Goal: Task Accomplishment & Management: Use online tool/utility

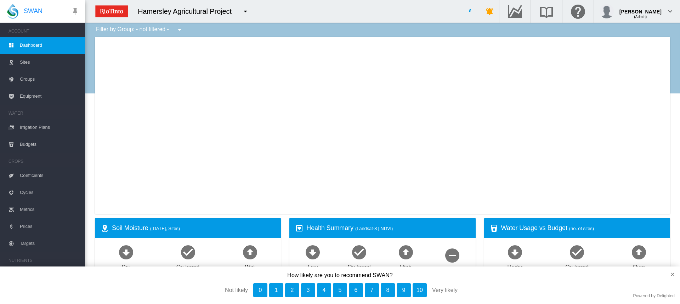
type input "**********"
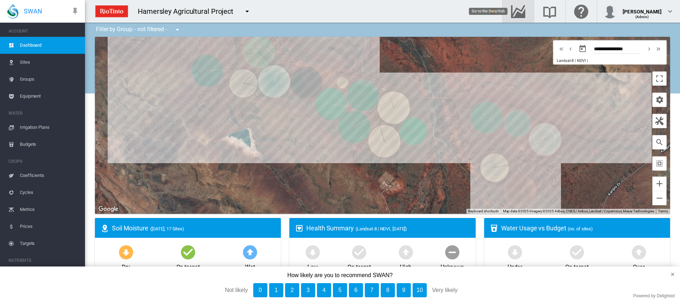
click at [520, 13] on md-icon "Go to the Data Hub" at bounding box center [518, 11] width 17 height 9
click at [42, 129] on span "Irrigation Plans" at bounding box center [50, 127] width 60 height 17
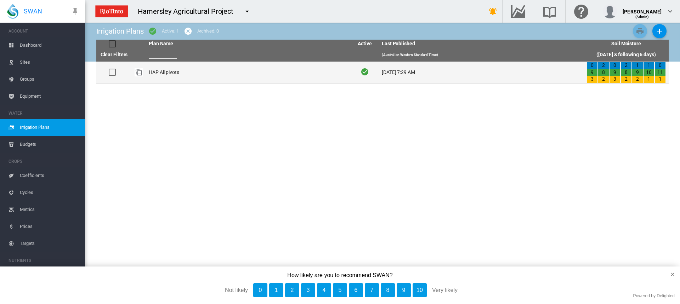
click at [156, 70] on td "HAP All pivots" at bounding box center [248, 73] width 205 height 22
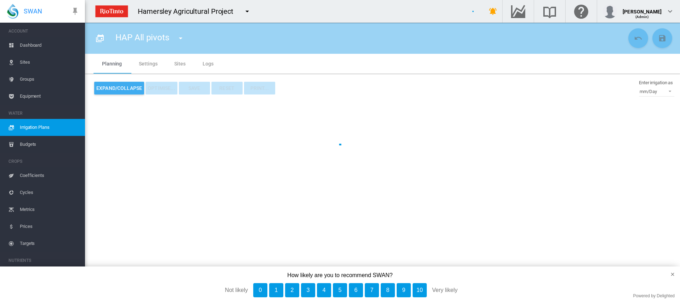
type input "**********"
type input "*"
type input "*****"
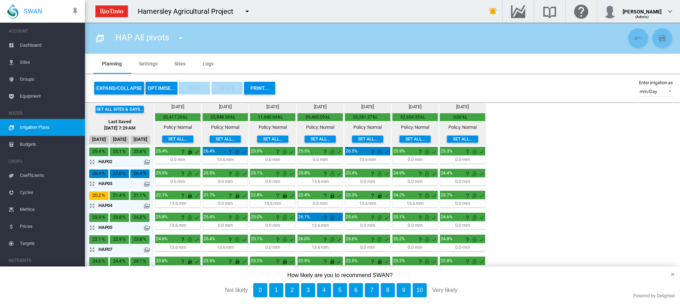
click at [201, 179] on td "25.9% mm" at bounding box center [177, 178] width 47 height 21
click at [94, 185] on md-icon "icon-arrow-expand" at bounding box center [93, 184] width 9 height 9
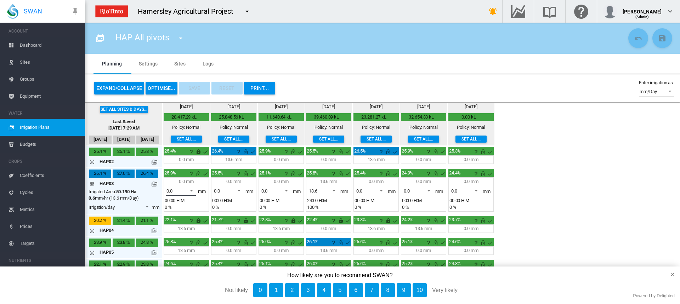
click at [190, 190] on span at bounding box center [189, 190] width 9 height 6
click at [180, 205] on md-option "13.6" at bounding box center [185, 208] width 48 height 17
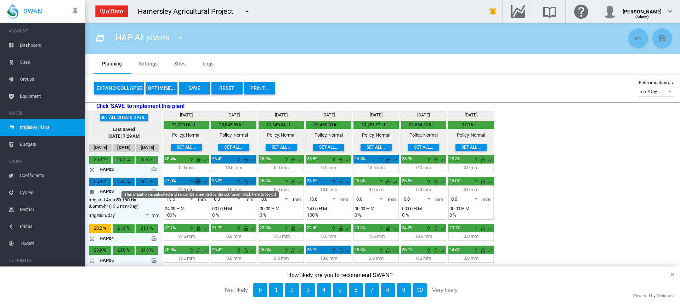
click at [199, 180] on md-icon "This irrigation is unlocked and so can be amended by the optimiser. Click here …" at bounding box center [198, 182] width 9 height 9
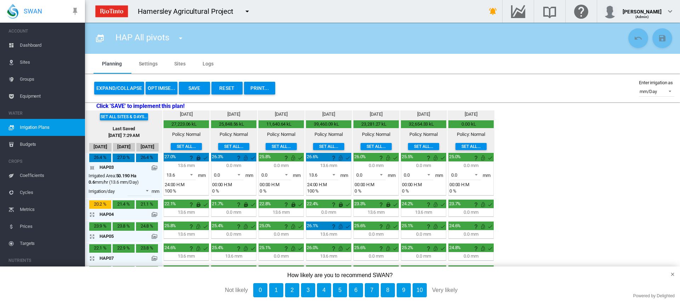
scroll to position [35, 0]
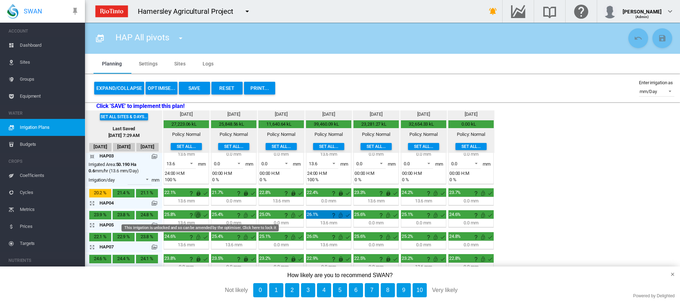
click at [198, 215] on md-icon "This irrigation is unlocked and so can be amended by the optimiser. Click here …" at bounding box center [198, 215] width 9 height 9
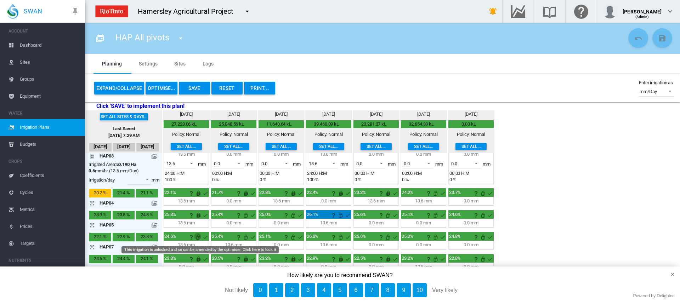
click at [198, 234] on md-icon "This irrigation is unlocked and so can be amended by the optimiser. Click here …" at bounding box center [198, 237] width 9 height 9
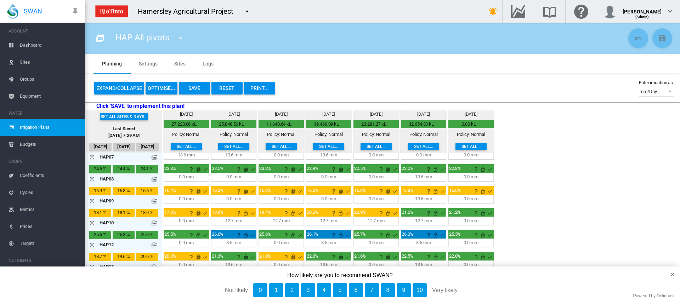
scroll to position [141, 0]
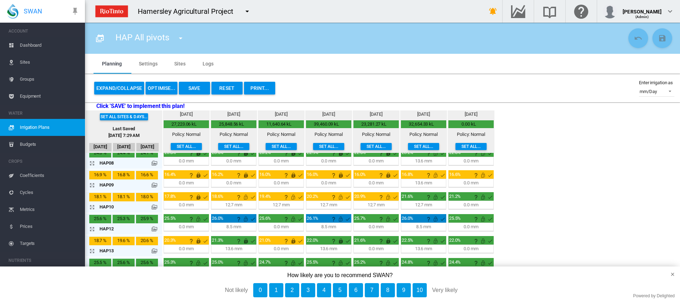
click at [90, 207] on md-icon "icon-arrow-expand" at bounding box center [93, 207] width 9 height 9
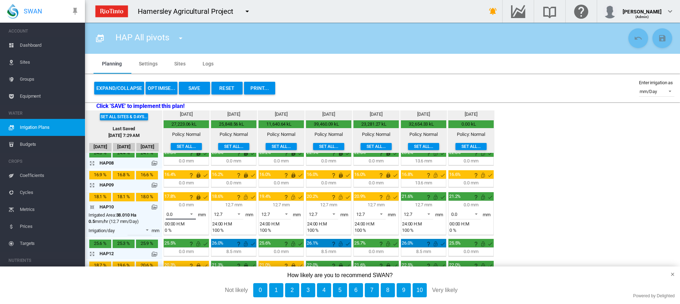
click at [193, 212] on span at bounding box center [189, 213] width 9 height 6
click at [184, 226] on md-option "12.7" at bounding box center [185, 231] width 48 height 17
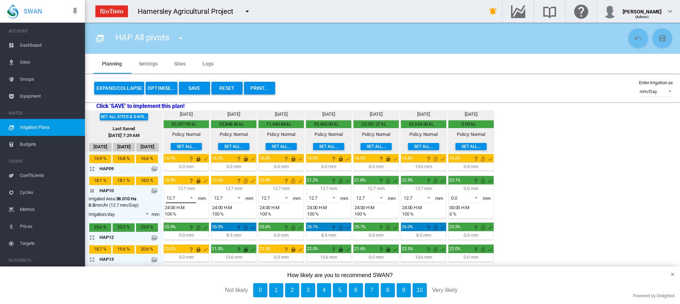
scroll to position [166, 0]
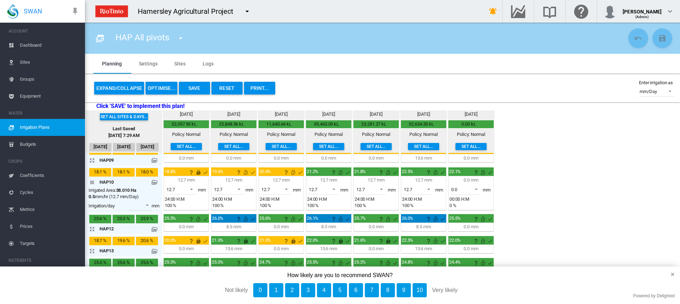
click at [90, 181] on md-icon "icon-arrow-collapse" at bounding box center [93, 182] width 9 height 9
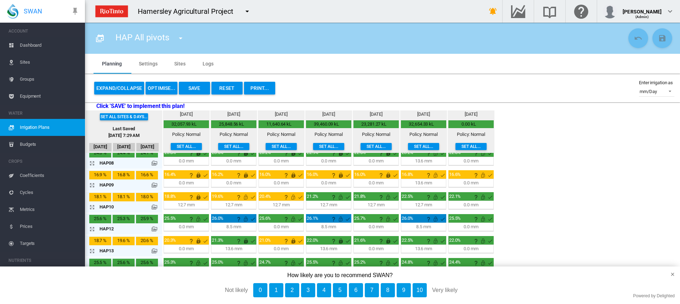
scroll to position [141, 0]
click at [673, 273] on button "×" at bounding box center [669, 275] width 21 height 16
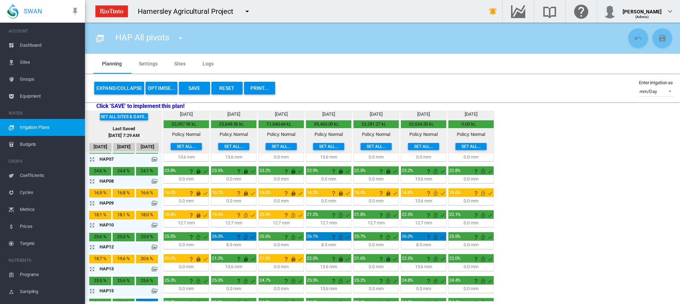
scroll to position [106, 0]
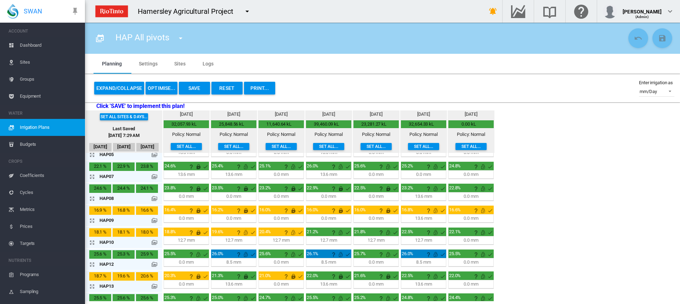
click at [91, 222] on md-icon "icon-arrow-expand" at bounding box center [93, 220] width 9 height 9
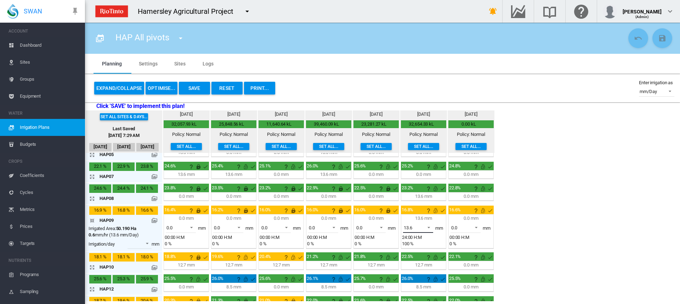
click at [428, 224] on span at bounding box center [427, 227] width 9 height 6
click at [418, 215] on md-option "0.0" at bounding box center [422, 211] width 48 height 17
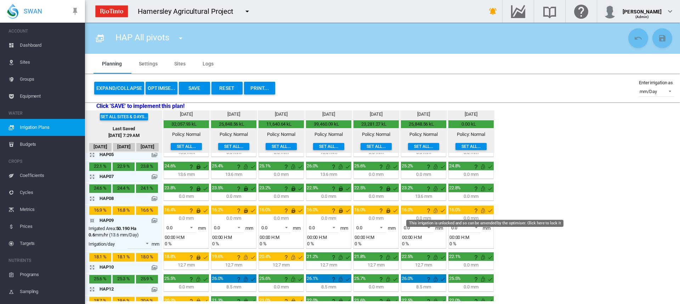
drag, startPoint x: 484, startPoint y: 211, endPoint x: 440, endPoint y: 218, distance: 44.0
click at [483, 211] on md-icon "This irrigation is unlocked and so can be amended by the optimiser. Click here …" at bounding box center [483, 210] width 9 height 9
click at [436, 210] on md-icon "This irrigation is unlocked and so can be amended by the optimiser. Click here …" at bounding box center [435, 210] width 9 height 9
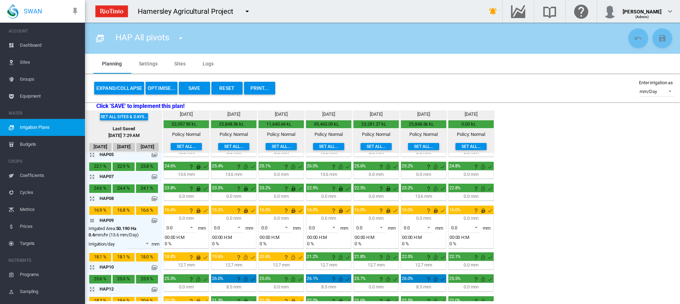
click at [92, 197] on md-icon "icon-arrow-expand" at bounding box center [93, 198] width 9 height 9
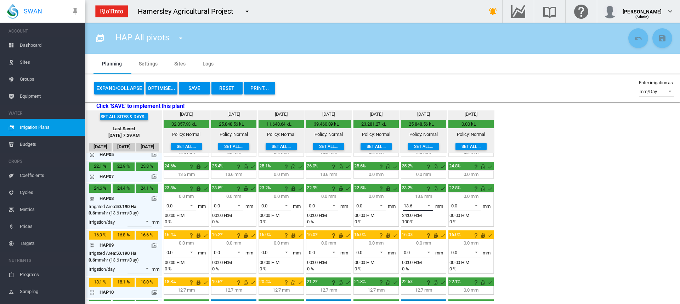
click at [429, 204] on span at bounding box center [427, 205] width 9 height 6
click at [420, 187] on md-option "0.0" at bounding box center [422, 189] width 48 height 17
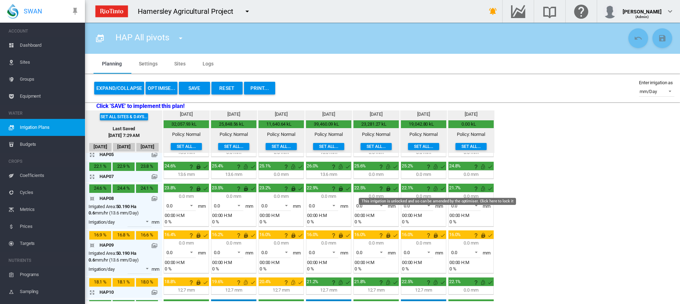
drag, startPoint x: 436, startPoint y: 188, endPoint x: 463, endPoint y: 192, distance: 26.8
click at [437, 188] on md-icon "This irrigation is unlocked and so can be amended by the optimiser. Click here …" at bounding box center [435, 189] width 9 height 9
click at [483, 188] on md-icon "This irrigation is unlocked and so can be amended by the optimiser. Click here …" at bounding box center [483, 189] width 9 height 9
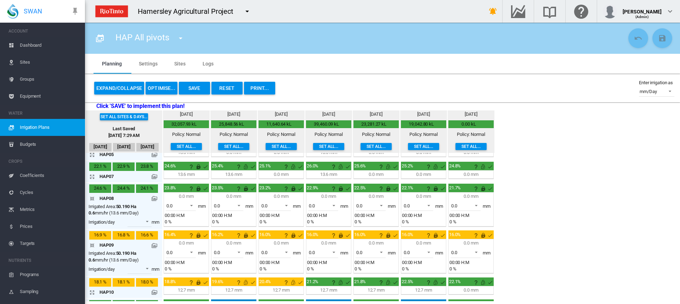
click at [91, 197] on md-icon "icon-arrow-collapse" at bounding box center [93, 198] width 9 height 9
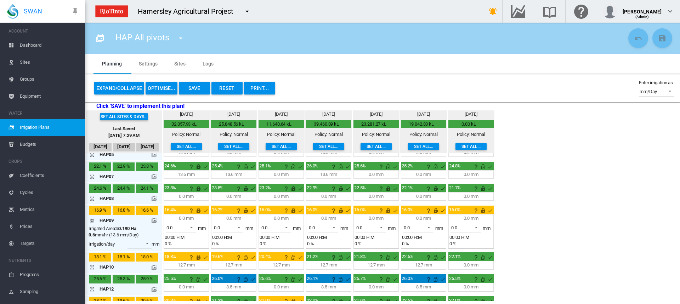
click at [91, 219] on md-icon "icon-arrow-collapse" at bounding box center [93, 220] width 9 height 9
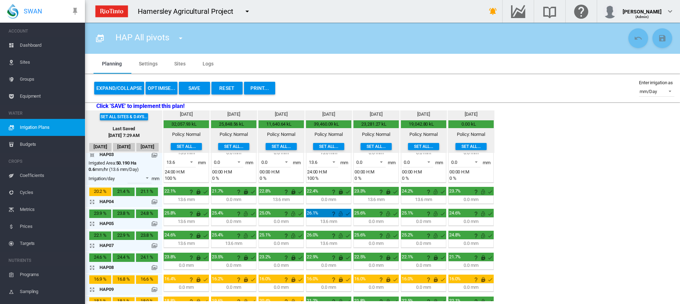
scroll to position [0, 0]
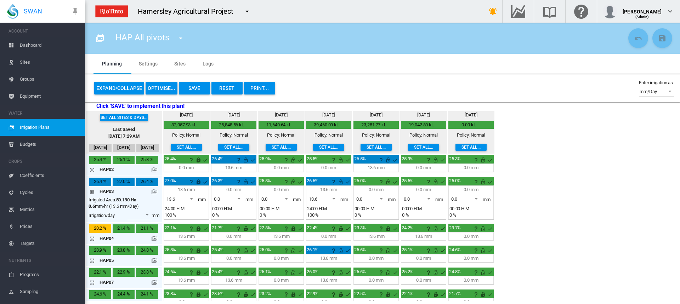
click at [91, 191] on md-icon "icon-arrow-collapse" at bounding box center [93, 192] width 9 height 9
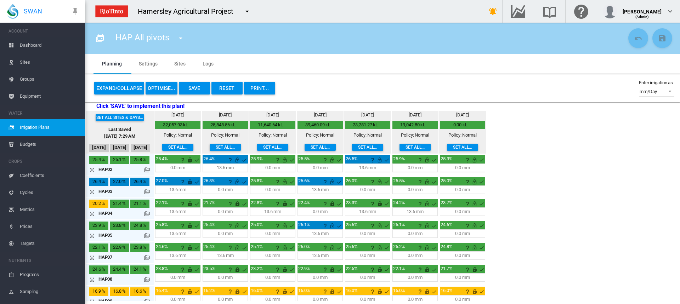
click at [92, 215] on md-icon "icon-arrow-expand" at bounding box center [93, 214] width 9 height 9
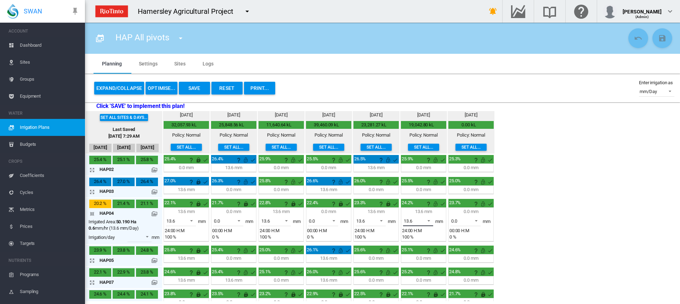
click at [428, 219] on span at bounding box center [427, 220] width 9 height 6
click at [426, 209] on md-option "0.0" at bounding box center [422, 204] width 48 height 17
click at [476, 220] on span at bounding box center [474, 220] width 9 height 6
click at [435, 205] on md-backdrop at bounding box center [340, 152] width 680 height 304
click at [436, 203] on md-icon "This irrigation is unlocked and so can be amended by the optimiser. Click here …" at bounding box center [435, 204] width 9 height 9
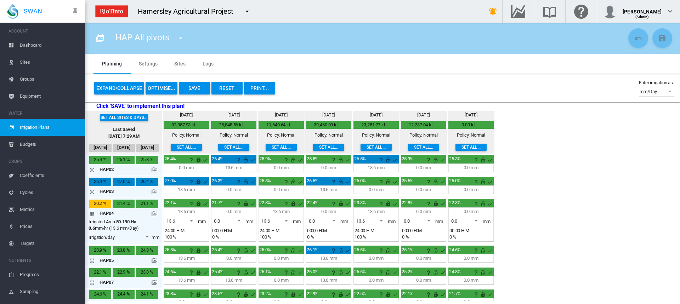
click at [93, 214] on md-icon "icon-arrow-collapse" at bounding box center [93, 214] width 9 height 9
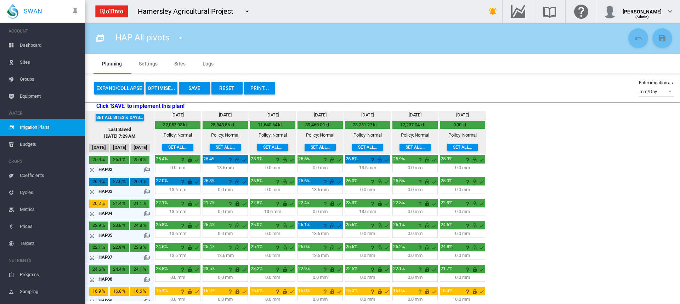
click at [170, 88] on button "OPTIMISE..." at bounding box center [162, 88] width 32 height 13
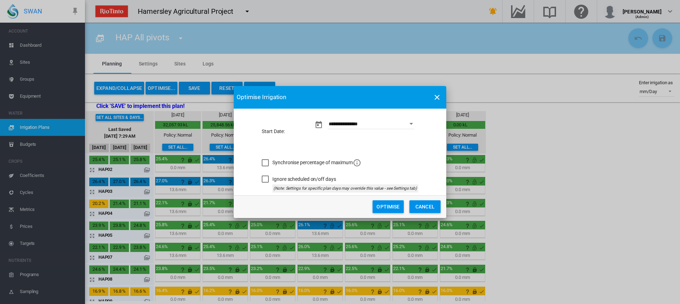
click at [381, 206] on button "Optimise" at bounding box center [388, 206] width 31 height 13
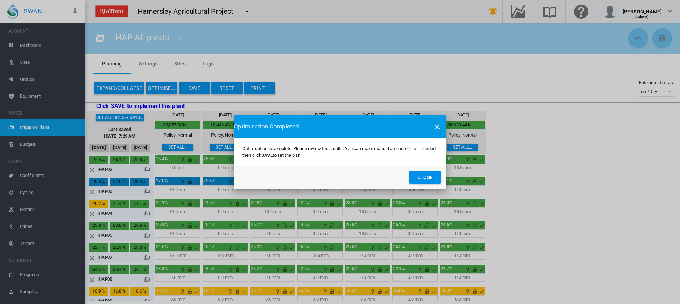
drag, startPoint x: 418, startPoint y: 177, endPoint x: 390, endPoint y: 171, distance: 28.5
click at [418, 177] on button "Close" at bounding box center [424, 177] width 31 height 13
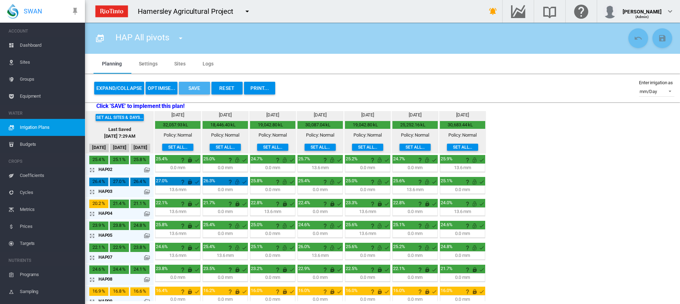
click at [204, 87] on button "Save" at bounding box center [194, 88] width 31 height 13
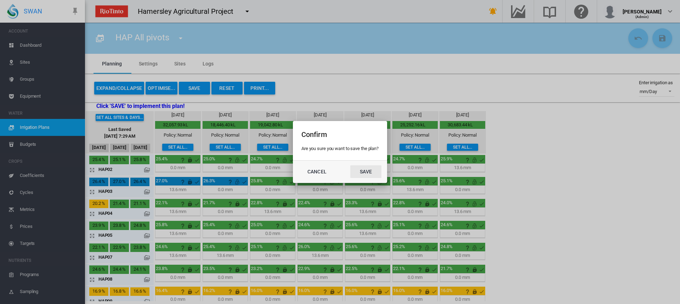
click at [370, 167] on button "Save" at bounding box center [365, 171] width 31 height 13
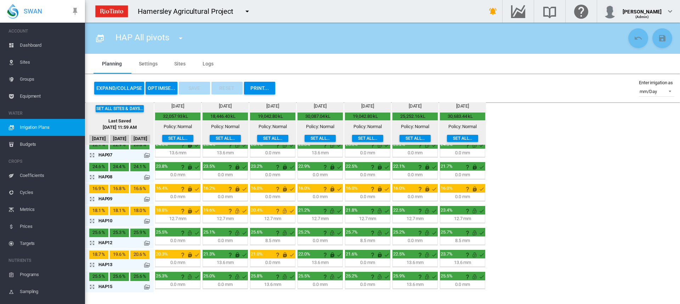
scroll to position [106, 0]
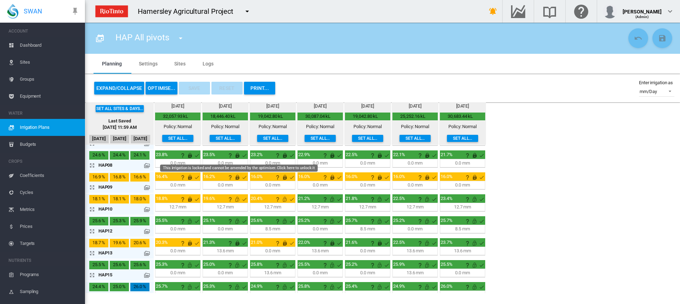
click at [237, 156] on md-icon "This irrigation is locked and cannot be amended by the optimiser. Click here to…" at bounding box center [237, 155] width 9 height 9
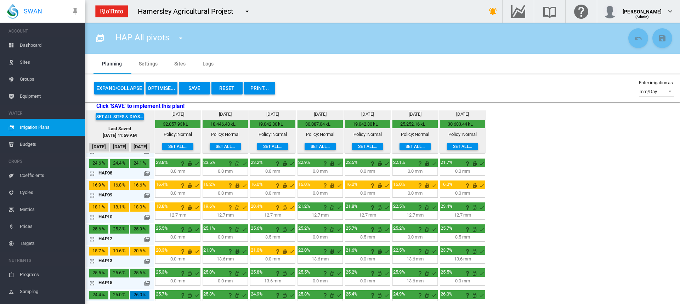
click at [162, 87] on button "OPTIMISE..." at bounding box center [162, 88] width 32 height 13
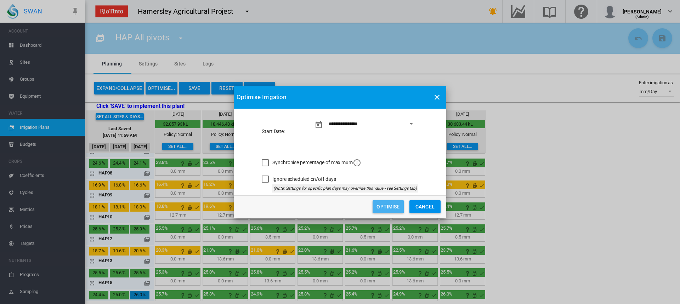
click at [386, 205] on button "Optimise" at bounding box center [388, 206] width 31 height 13
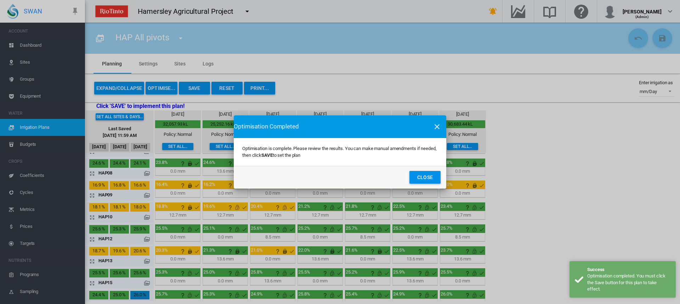
click at [413, 175] on button "Close" at bounding box center [424, 177] width 31 height 13
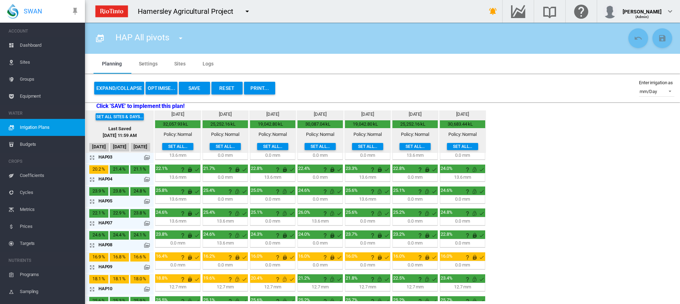
scroll to position [0, 0]
